Goal: Information Seeking & Learning: Find specific fact

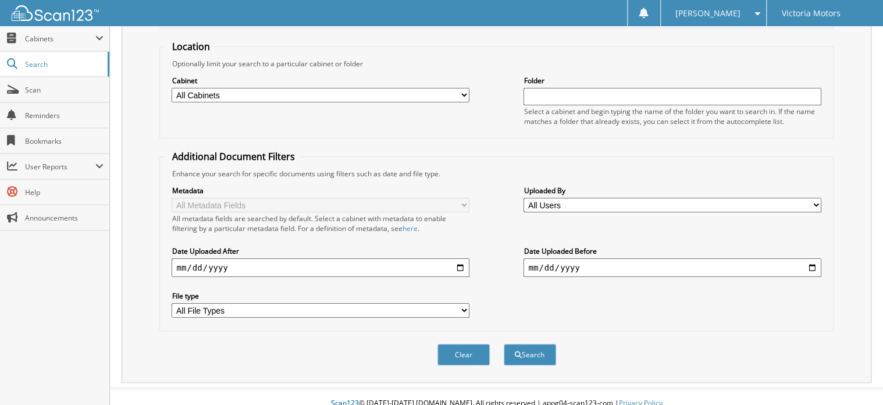
scroll to position [112, 0]
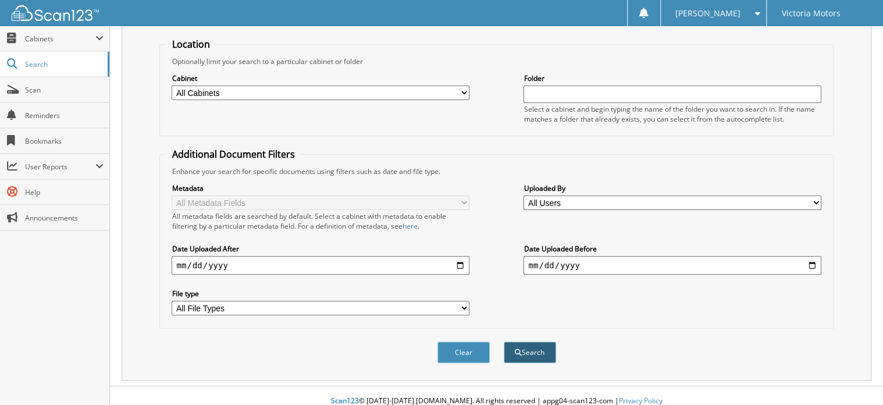
type input "230432"
click at [527, 342] on button "Search" at bounding box center [530, 353] width 52 height 22
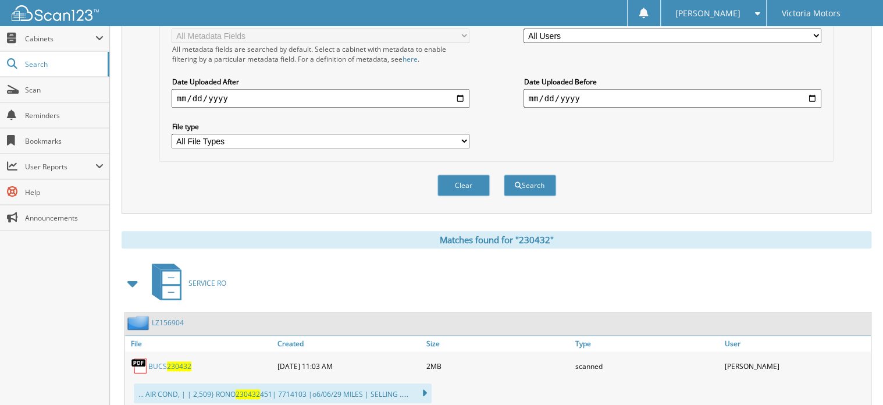
scroll to position [512, 0]
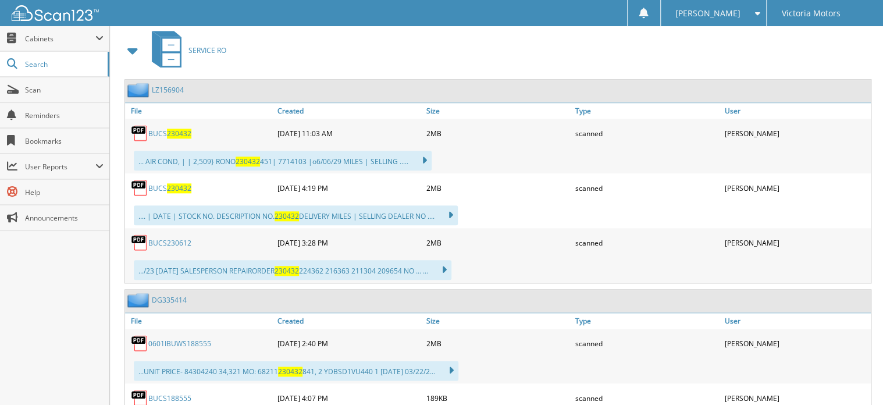
click at [180, 129] on span "230432" at bounding box center [179, 134] width 24 height 10
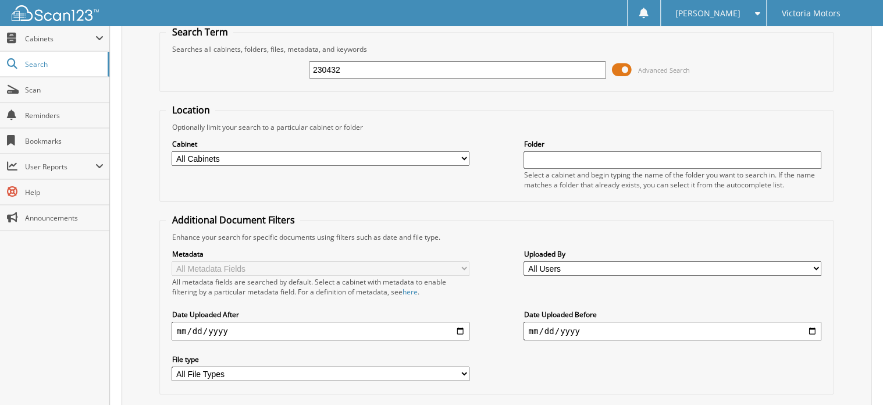
scroll to position [0, 0]
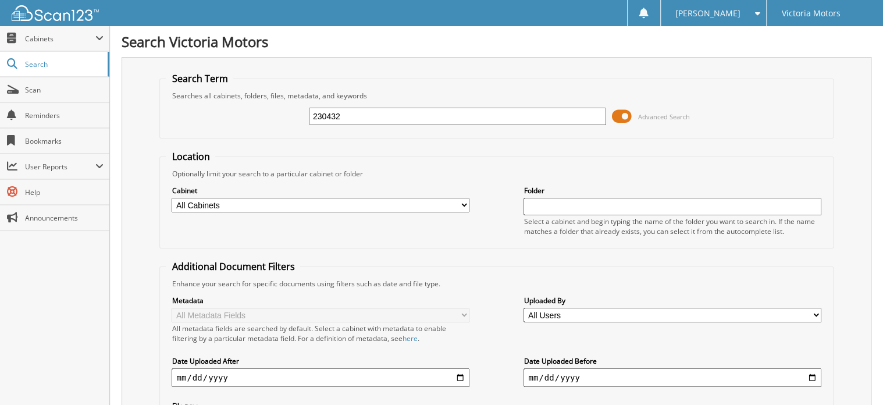
drag, startPoint x: 349, startPoint y: 116, endPoint x: 231, endPoint y: 130, distance: 118.9
click at [231, 130] on div "230432 Advanced Search" at bounding box center [496, 116] width 661 height 31
paste input "230355"
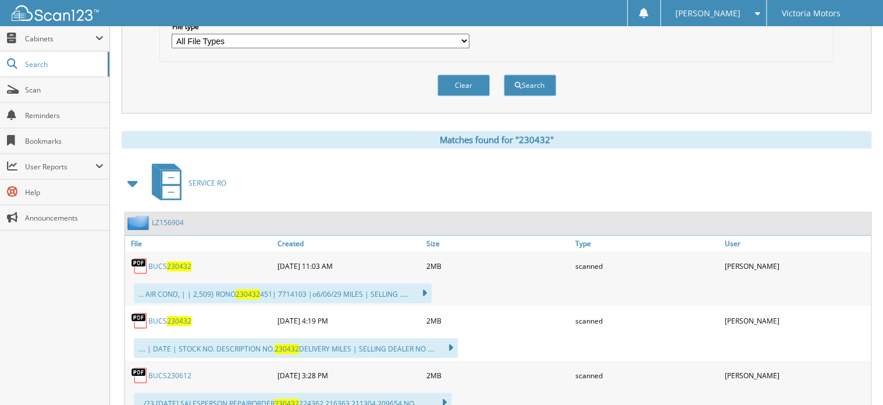
scroll to position [326, 0]
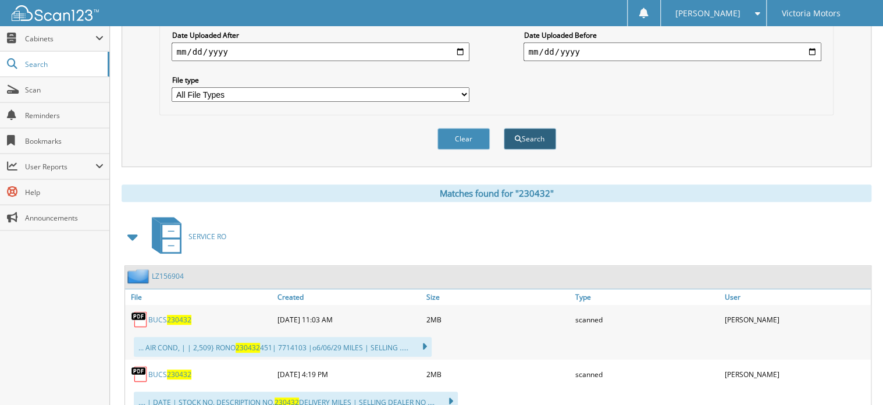
type input "230355"
click at [529, 128] on button "Search" at bounding box center [530, 139] width 52 height 22
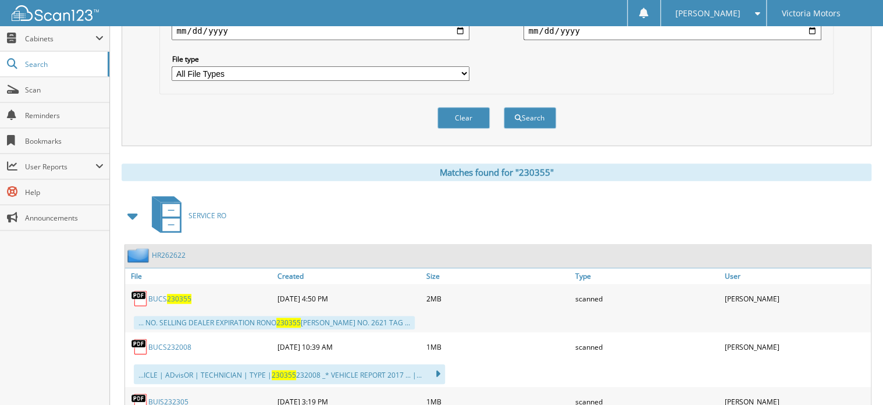
scroll to position [406, 0]
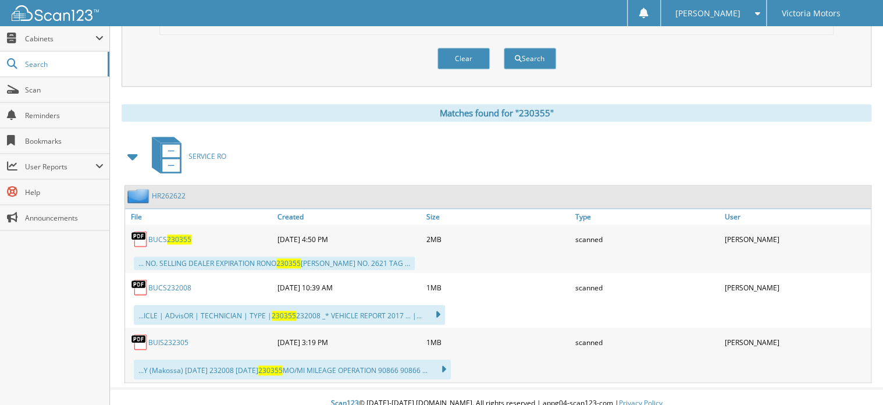
click at [180, 235] on span "230355" at bounding box center [179, 240] width 24 height 10
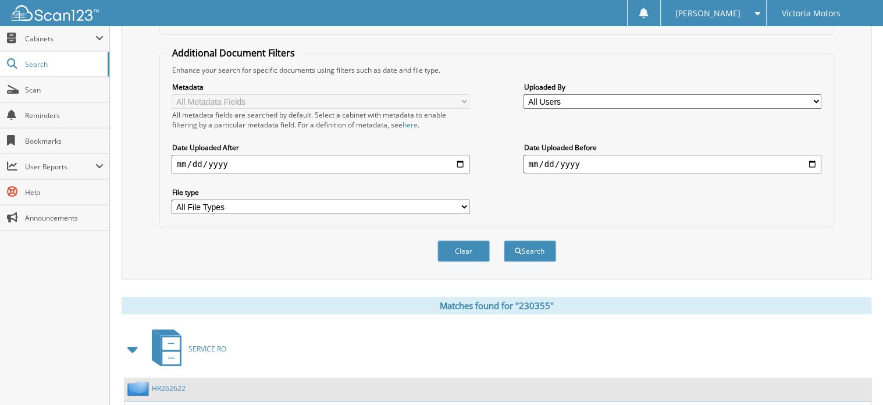
scroll to position [0, 0]
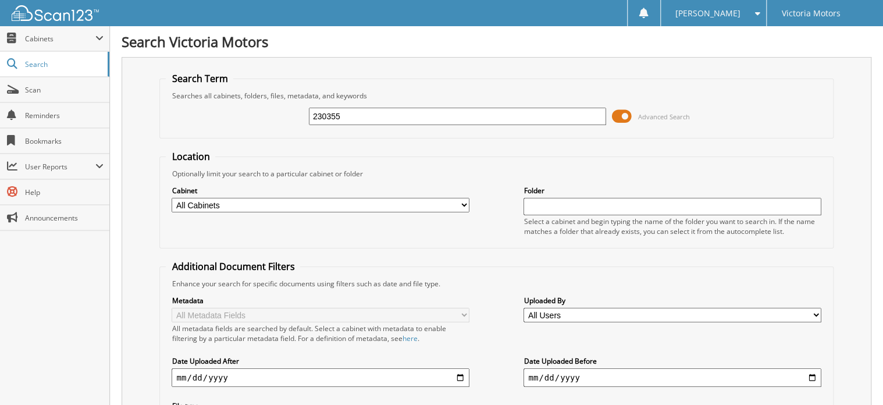
drag, startPoint x: 358, startPoint y: 108, endPoint x: 249, endPoint y: 114, distance: 109.0
click at [249, 114] on div "230355 Advanced Search" at bounding box center [496, 116] width 661 height 31
type input "230574"
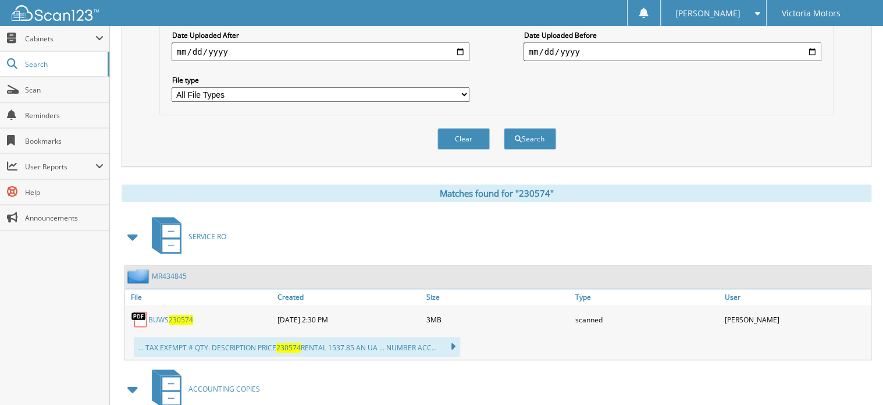
scroll to position [429, 0]
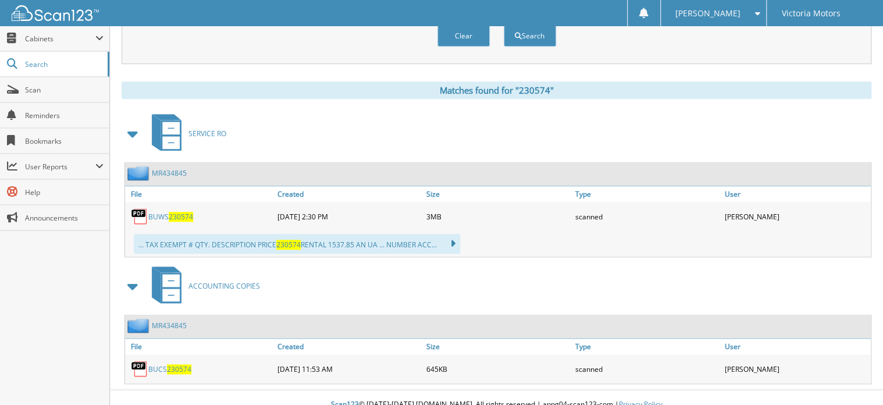
click at [184, 212] on span "230574" at bounding box center [181, 217] width 24 height 10
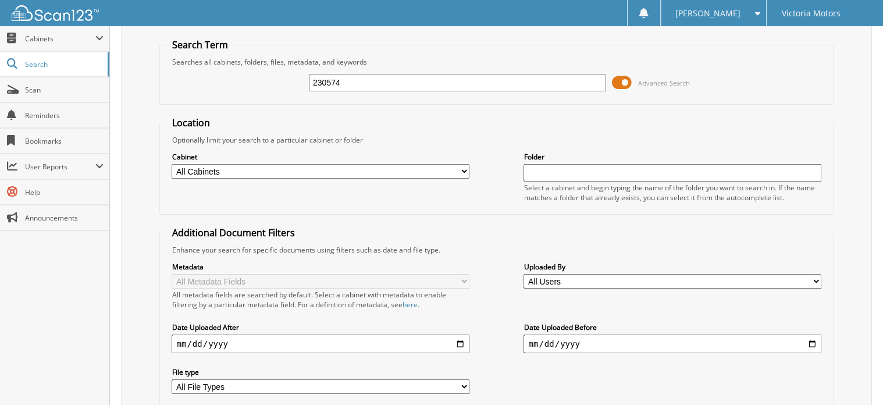
scroll to position [0, 0]
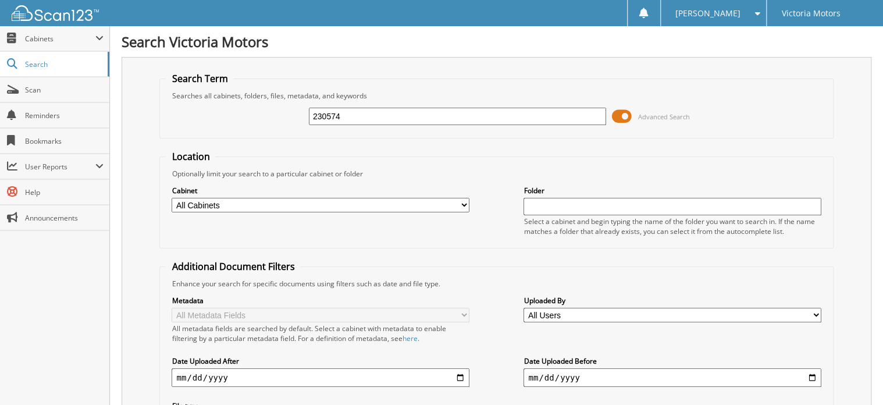
drag, startPoint x: 361, startPoint y: 114, endPoint x: 261, endPoint y: 124, distance: 100.6
click at [261, 124] on div "230574 Advanced Search" at bounding box center [496, 116] width 661 height 31
type input "231169"
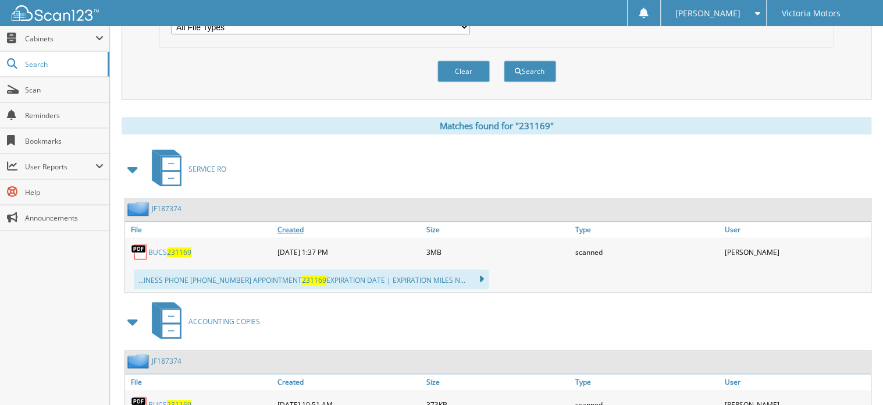
scroll to position [429, 0]
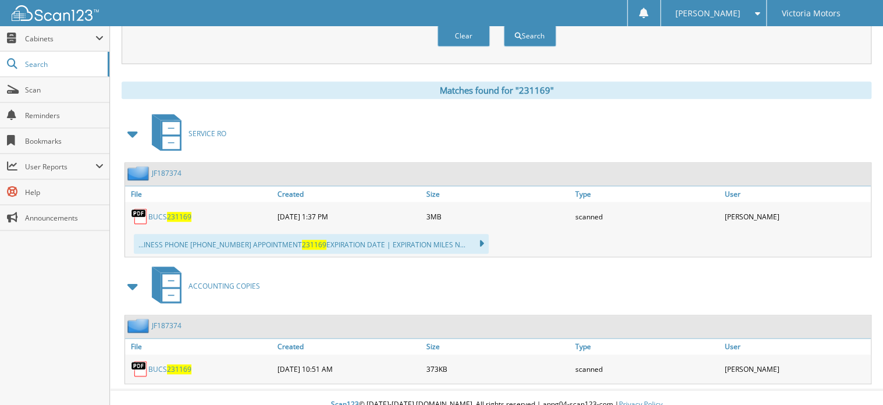
click at [178, 212] on span "231169" at bounding box center [179, 217] width 24 height 10
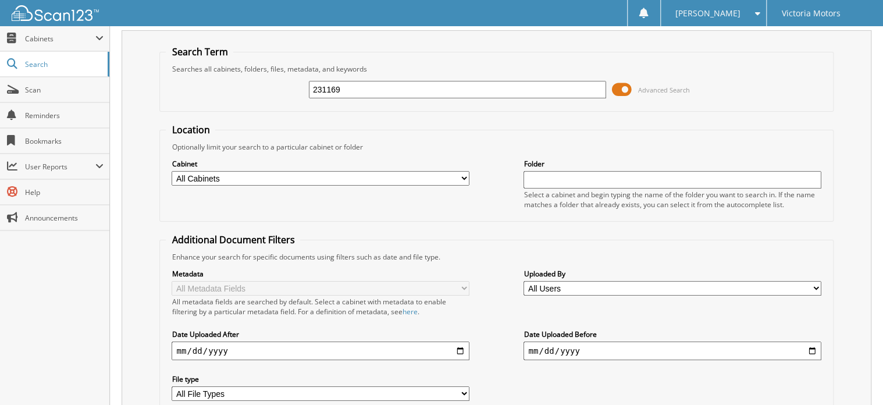
scroll to position [0, 0]
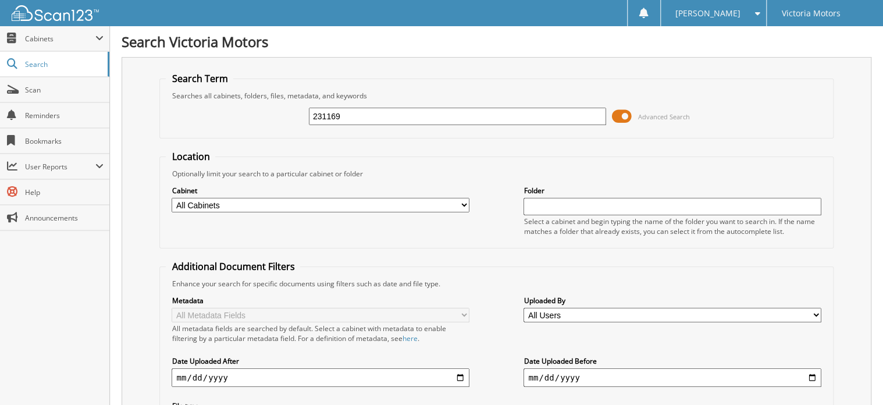
drag, startPoint x: 361, startPoint y: 112, endPoint x: 264, endPoint y: 114, distance: 97.2
click at [264, 114] on div "231169 Advanced Search" at bounding box center [496, 116] width 661 height 31
paste input "232305"
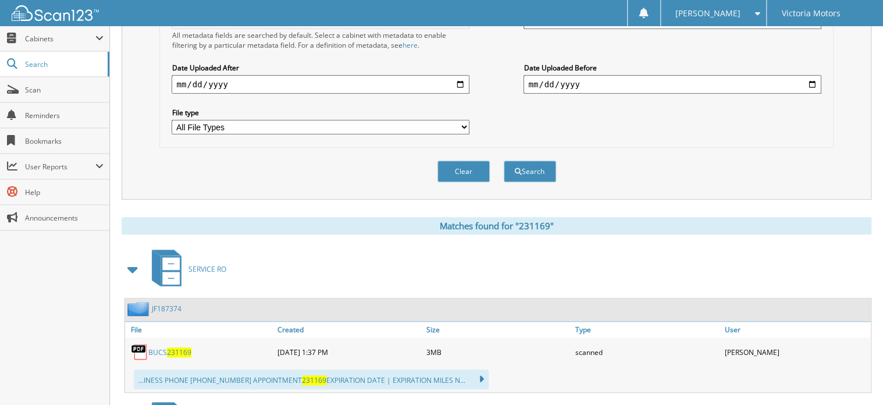
scroll to position [289, 0]
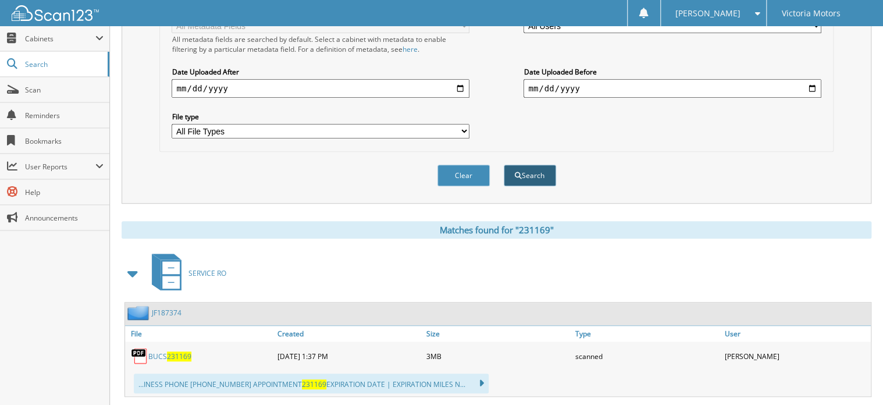
type input "232305"
click at [522, 165] on button "Search" at bounding box center [530, 176] width 52 height 22
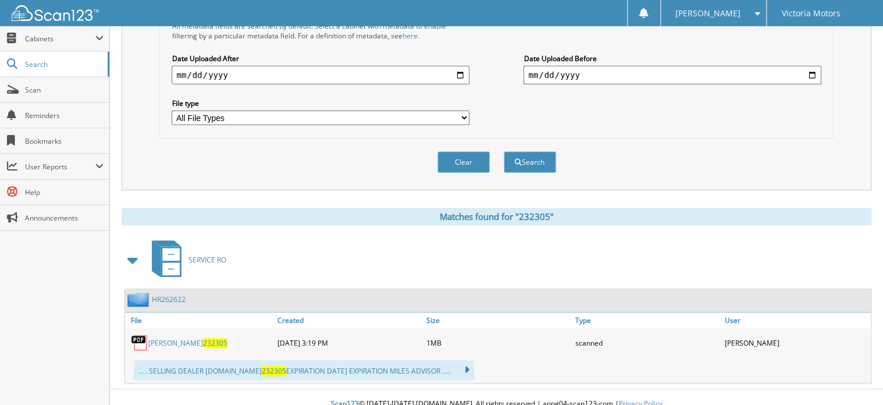
scroll to position [304, 0]
click at [203, 337] on span "232305" at bounding box center [215, 342] width 24 height 10
